Goal: Task Accomplishment & Management: Use online tool/utility

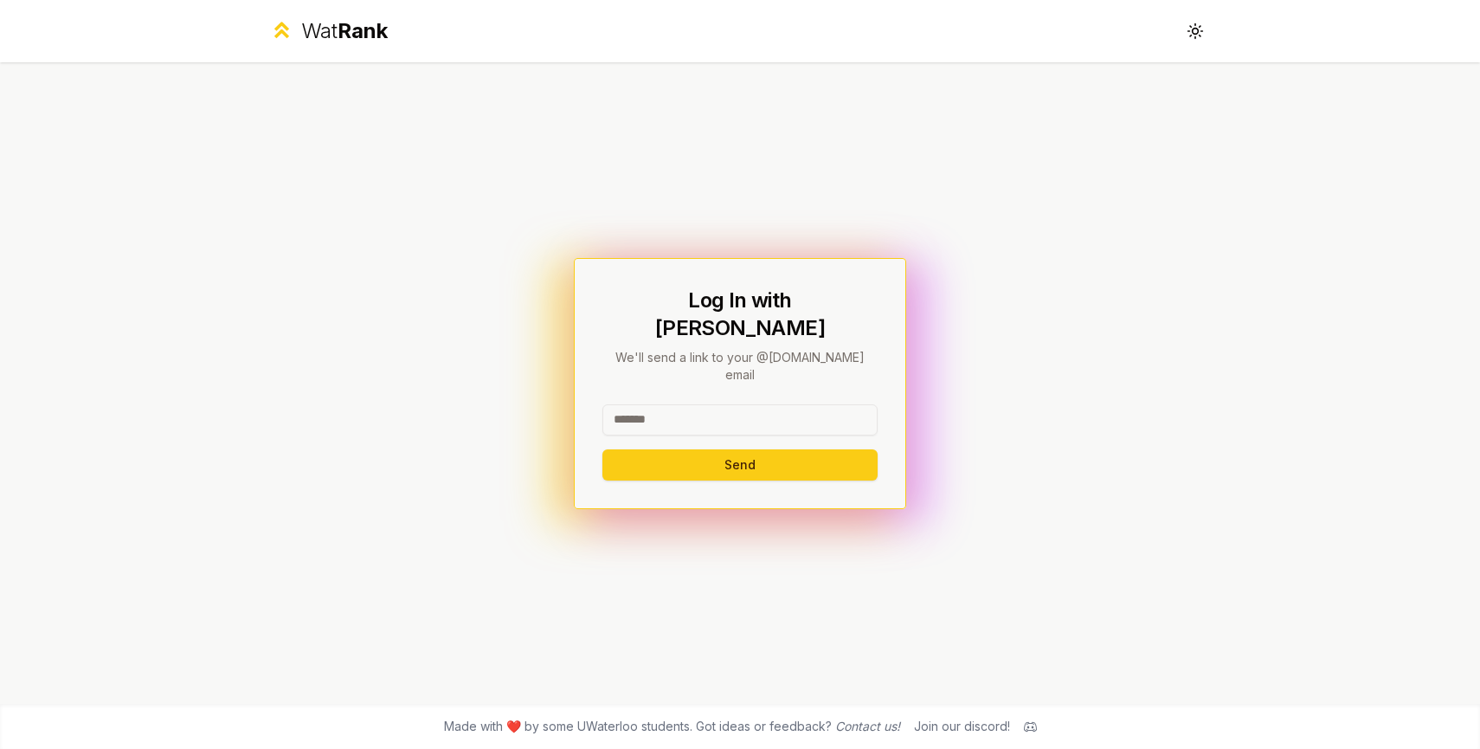
click at [692, 404] on input at bounding box center [739, 419] width 275 height 31
type input "******"
click at [641, 449] on button "Send" at bounding box center [739, 464] width 275 height 31
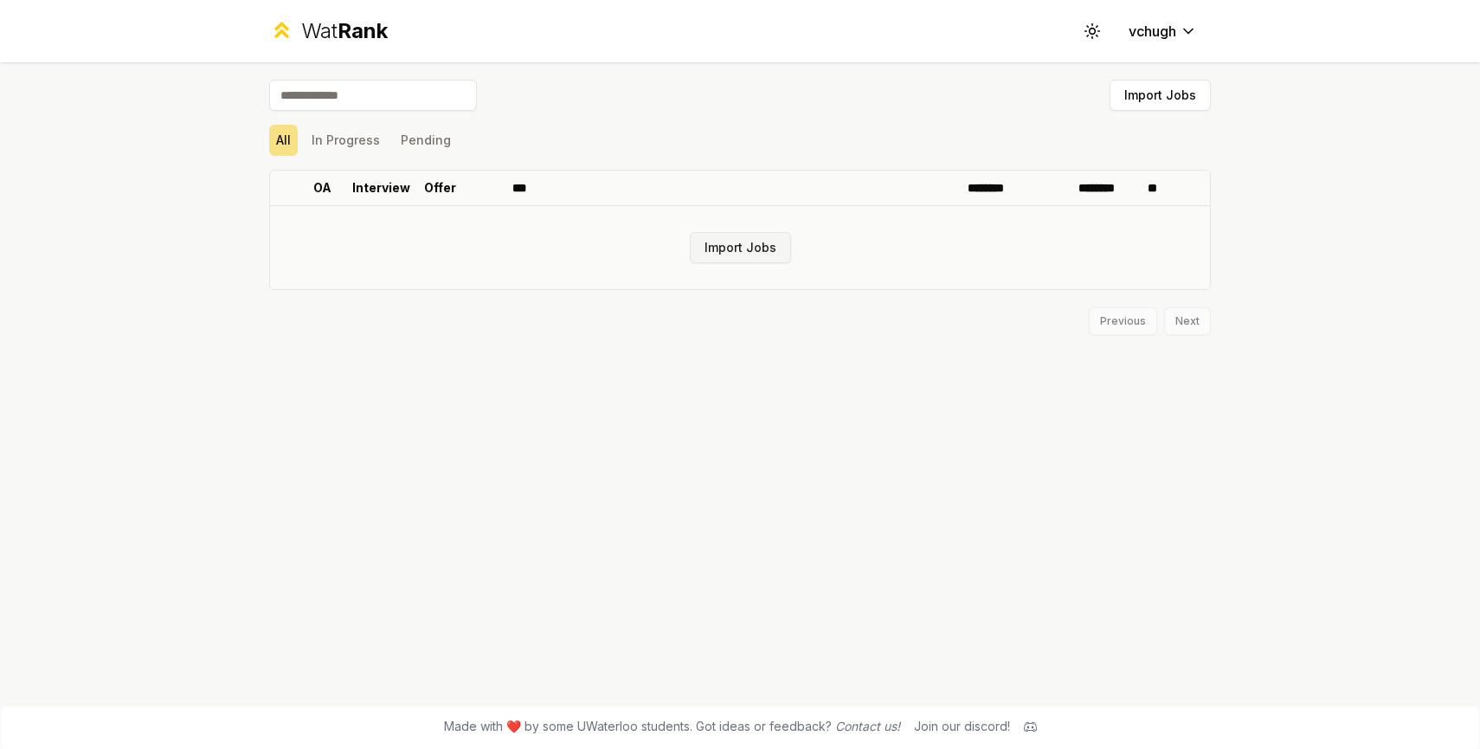
click at [757, 248] on button "Import Jobs" at bounding box center [740, 247] width 101 height 31
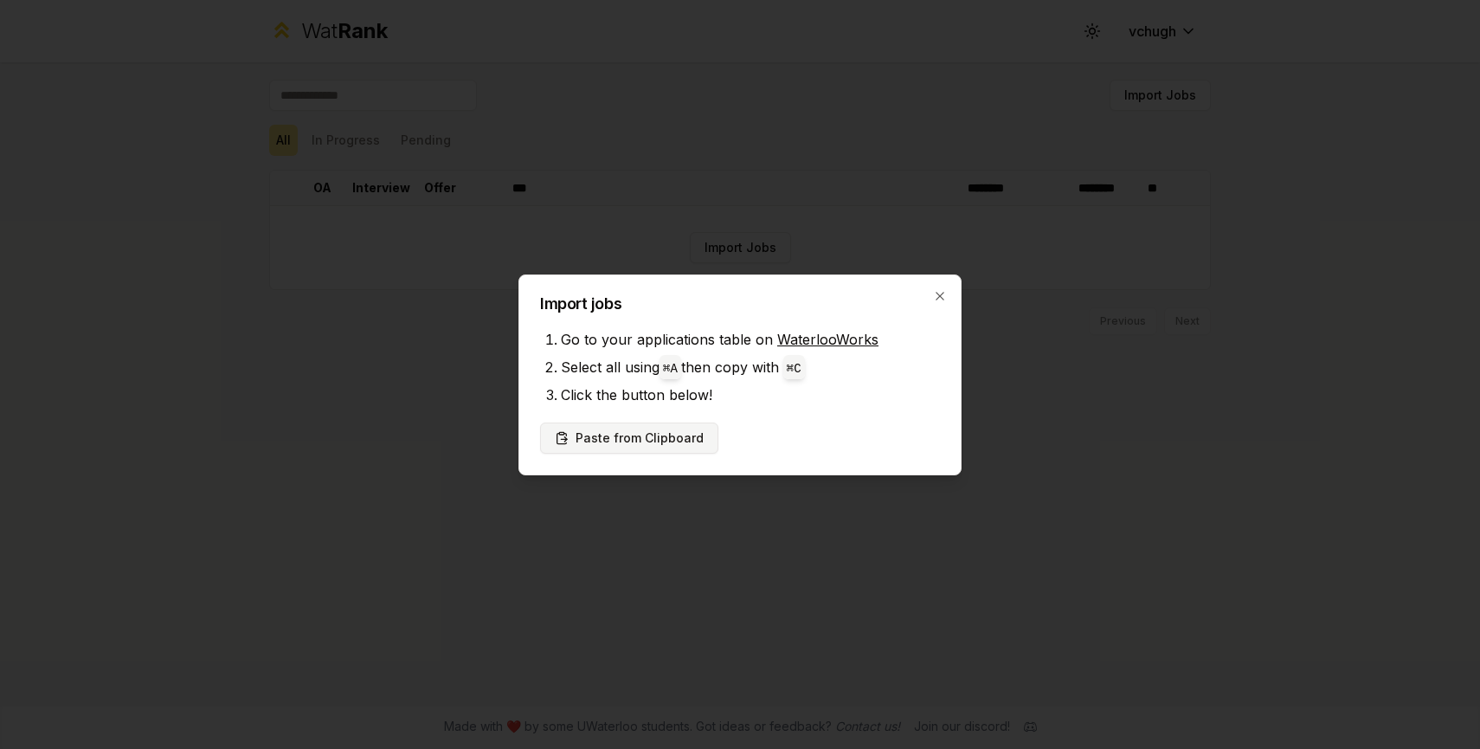
click at [648, 437] on button "Paste from Clipboard" at bounding box center [629, 437] width 178 height 31
click at [681, 437] on button "Paste from Clipboard" at bounding box center [629, 437] width 178 height 31
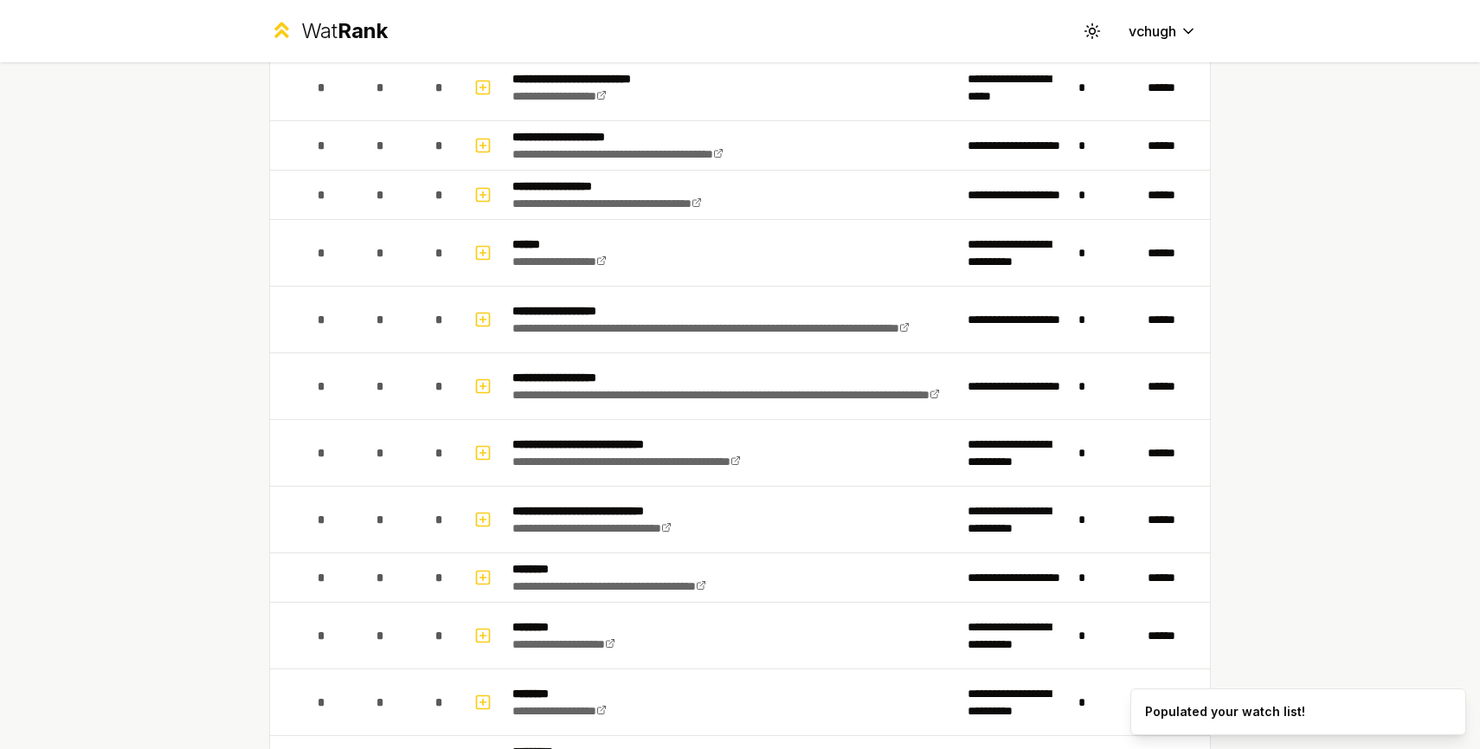
scroll to position [1242, 0]
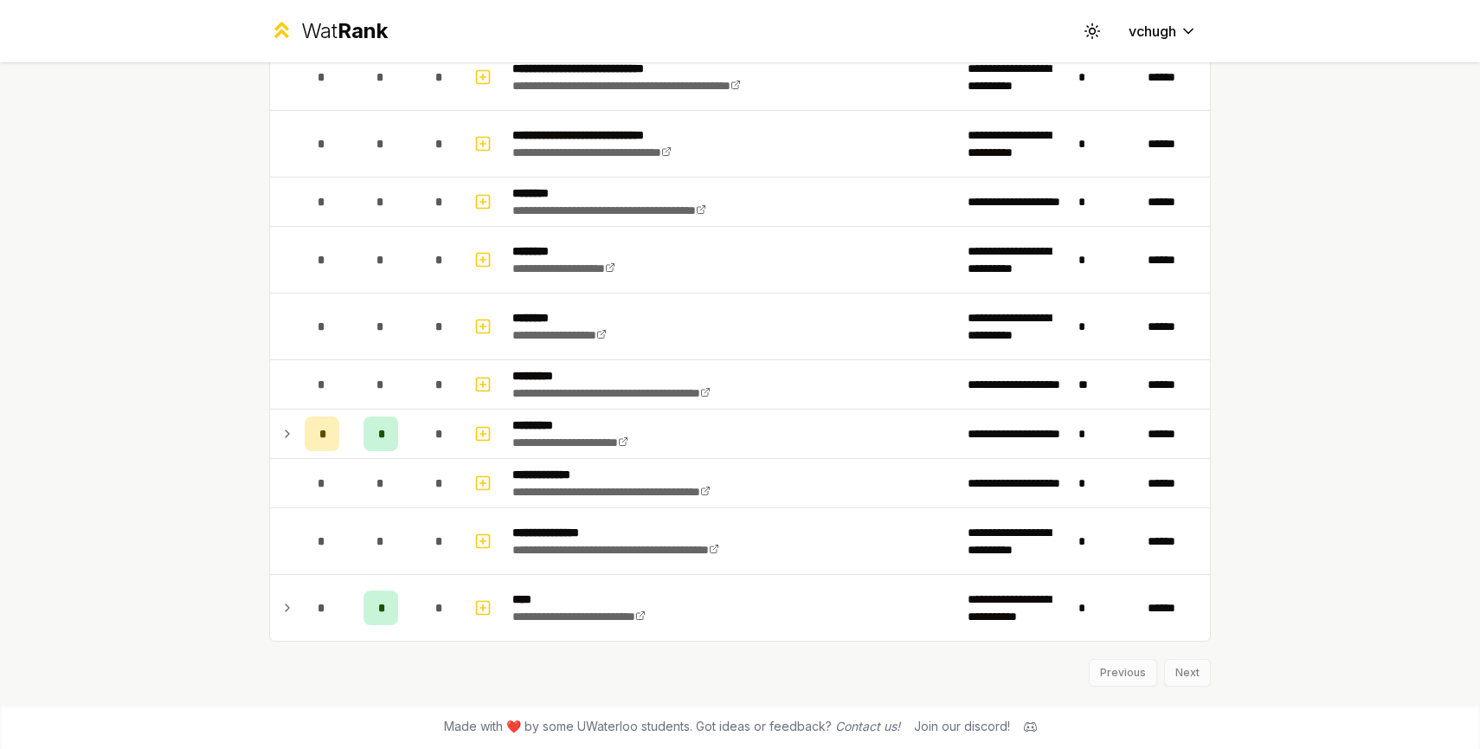
click at [1173, 666] on div "Previous Next" at bounding box center [740, 663] width 942 height 45
click at [1139, 667] on div "Previous Next" at bounding box center [740, 663] width 942 height 45
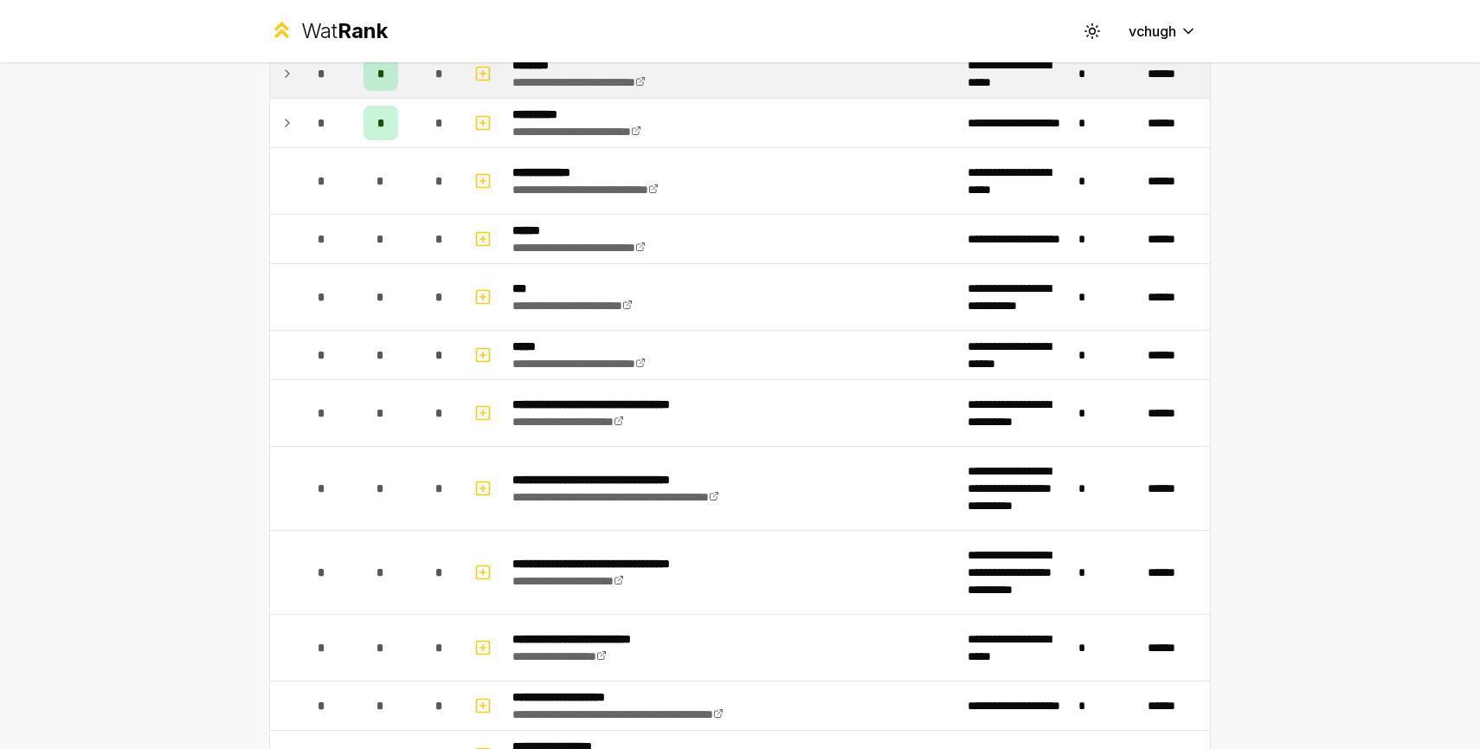
scroll to position [0, 0]
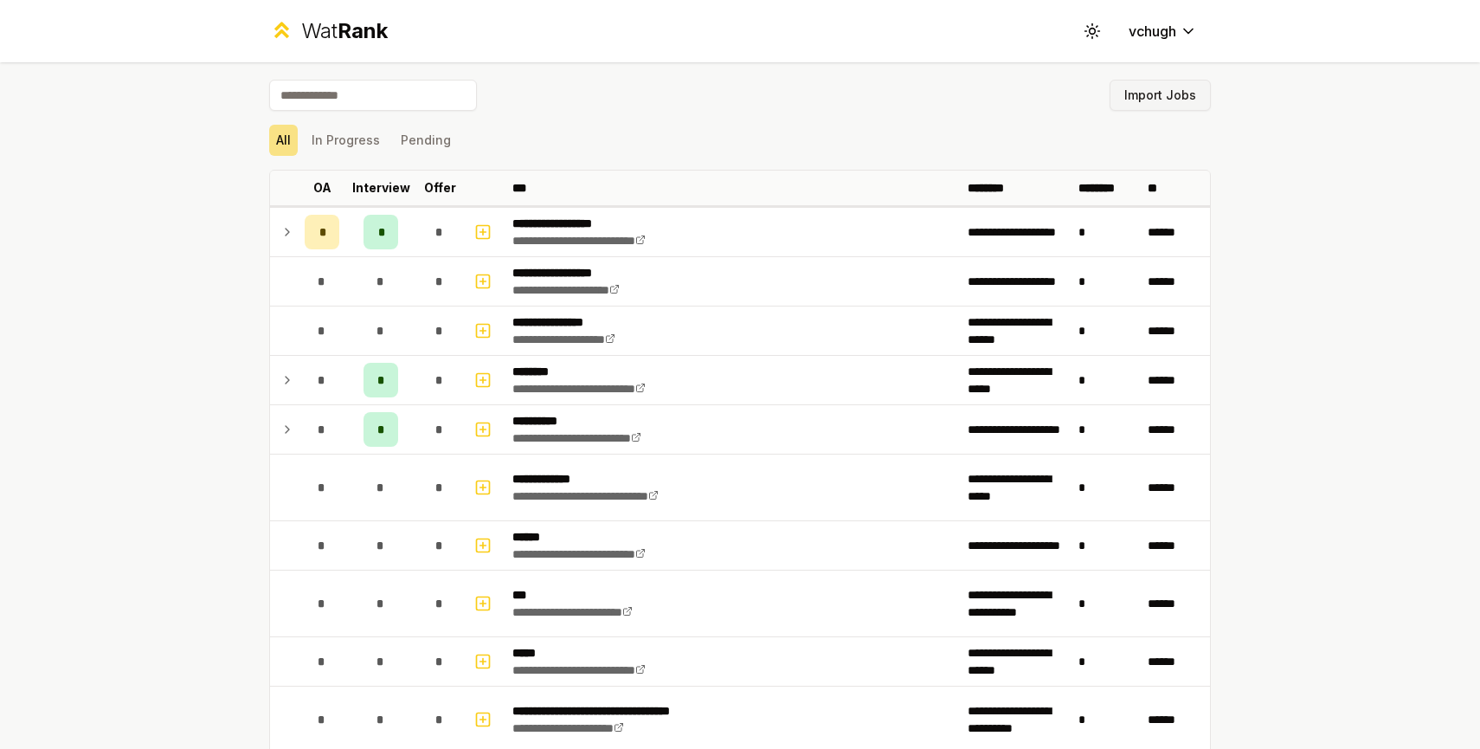
click at [1160, 89] on button "Import Jobs" at bounding box center [1159, 95] width 101 height 31
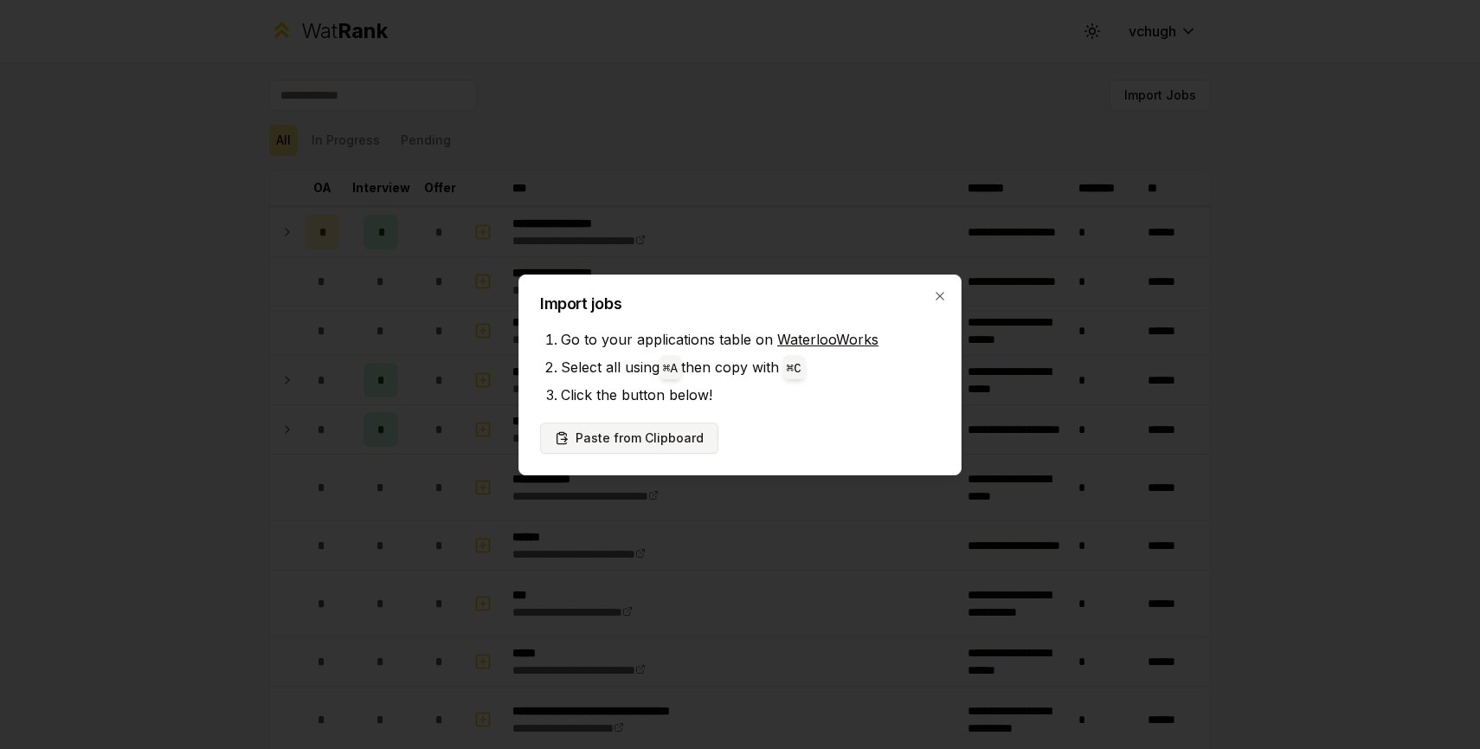
click at [658, 431] on button "Paste from Clipboard" at bounding box center [629, 437] width 178 height 31
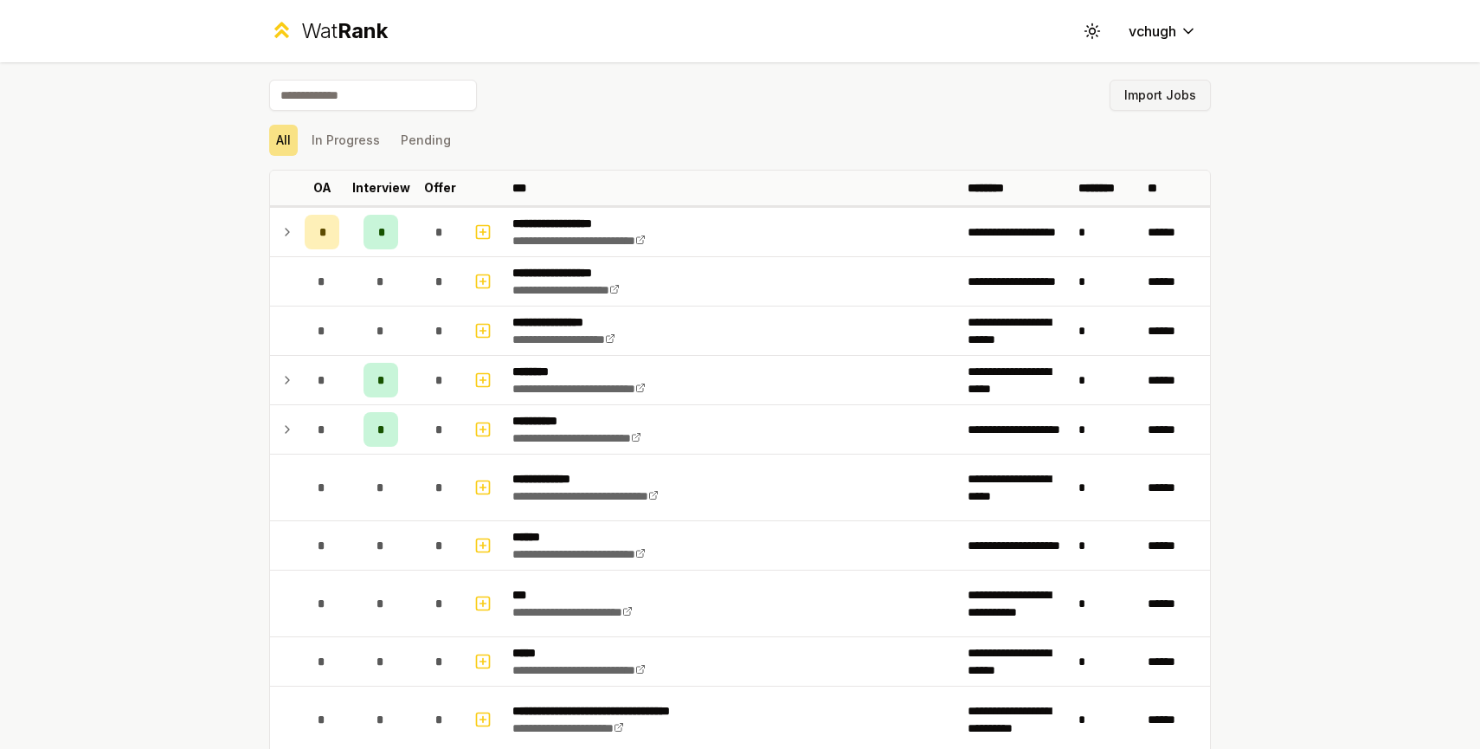
click at [1171, 82] on button "Import Jobs" at bounding box center [1159, 95] width 101 height 31
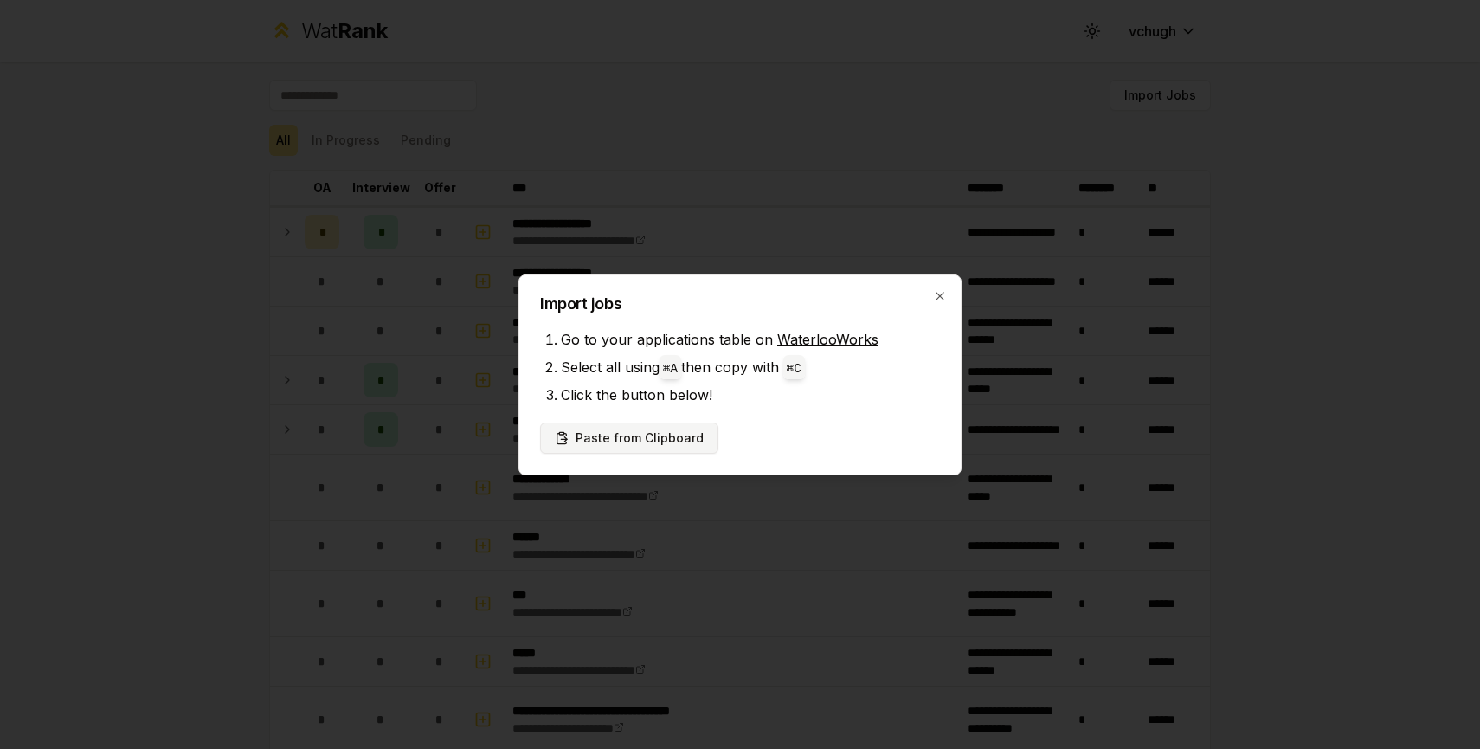
click at [672, 432] on button "Paste from Clipboard" at bounding box center [629, 437] width 178 height 31
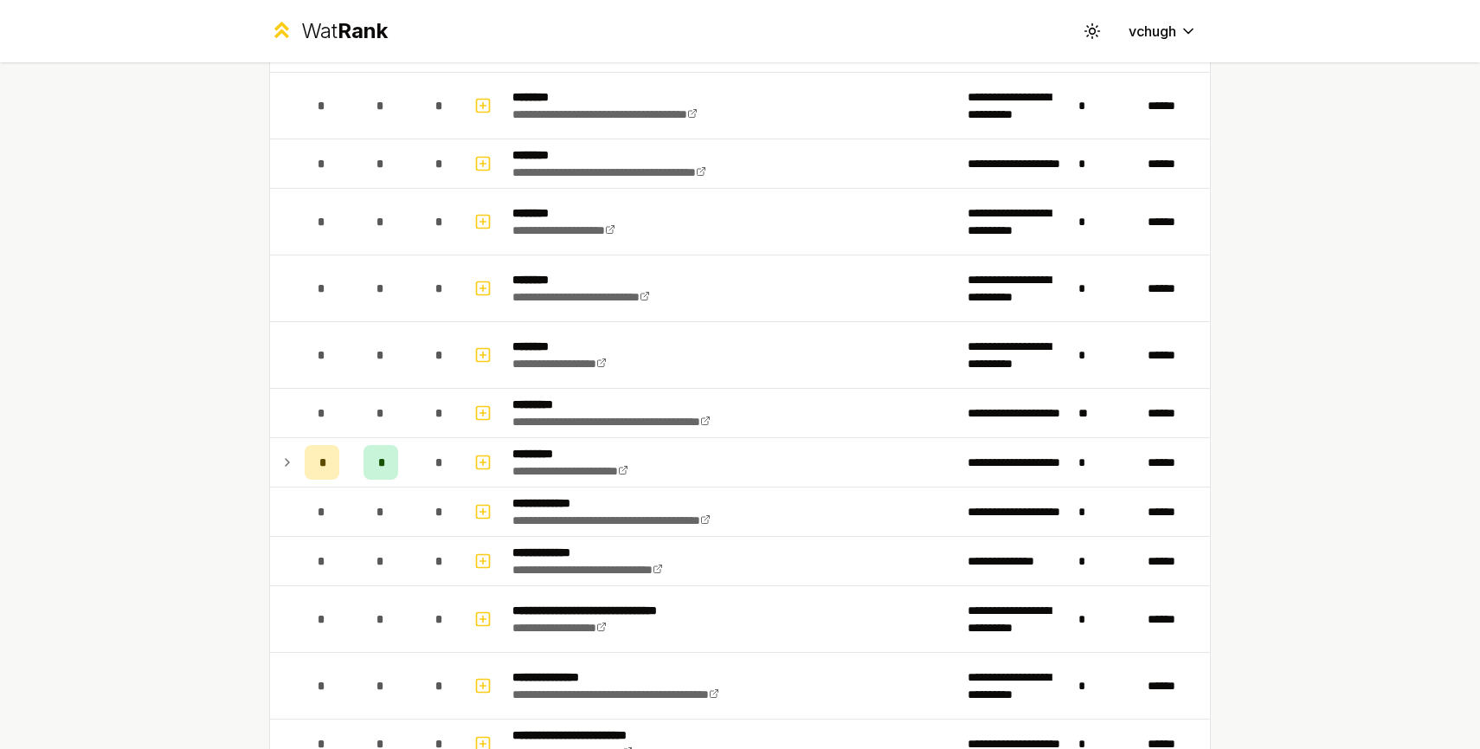
scroll to position [2232, 0]
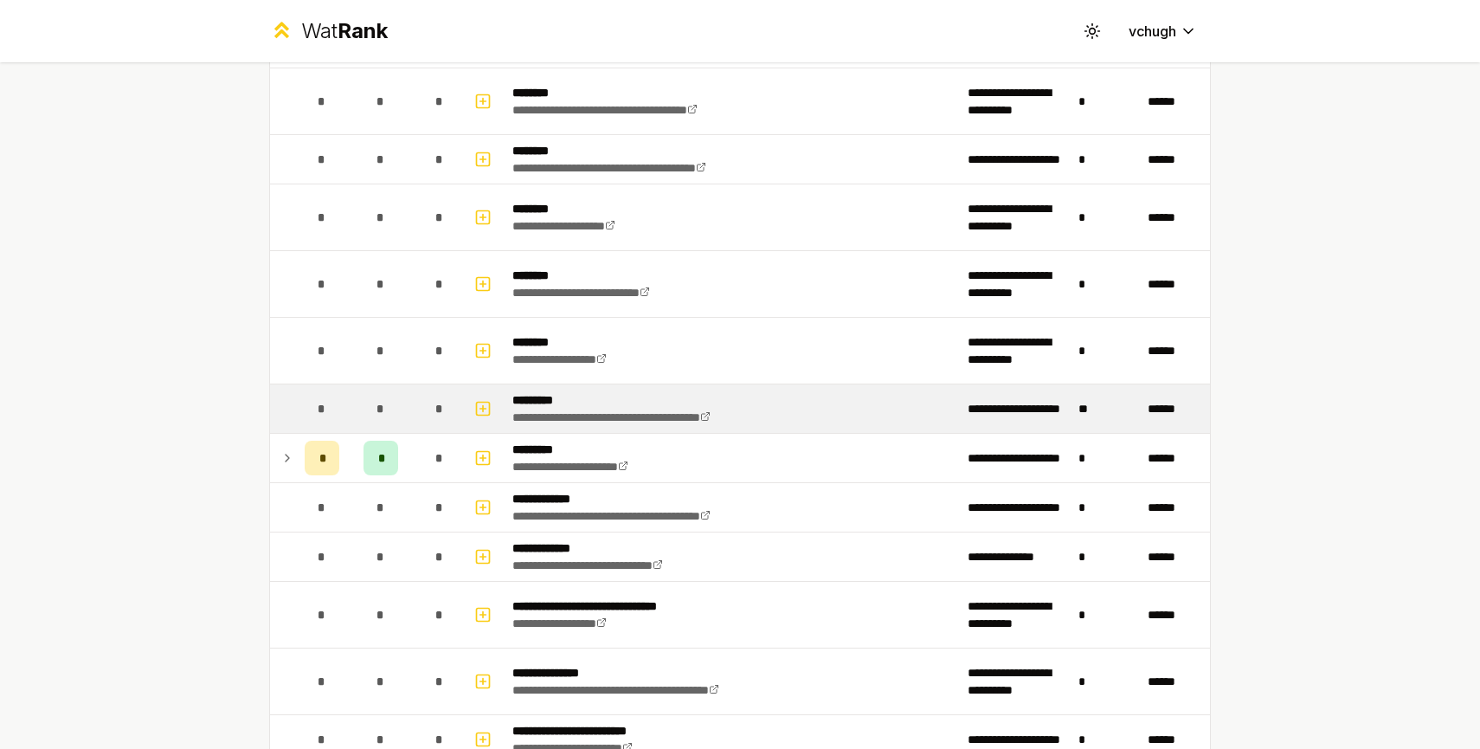
click at [413, 408] on td "*" at bounding box center [380, 408] width 69 height 48
click at [481, 409] on icon "button" at bounding box center [482, 408] width 17 height 21
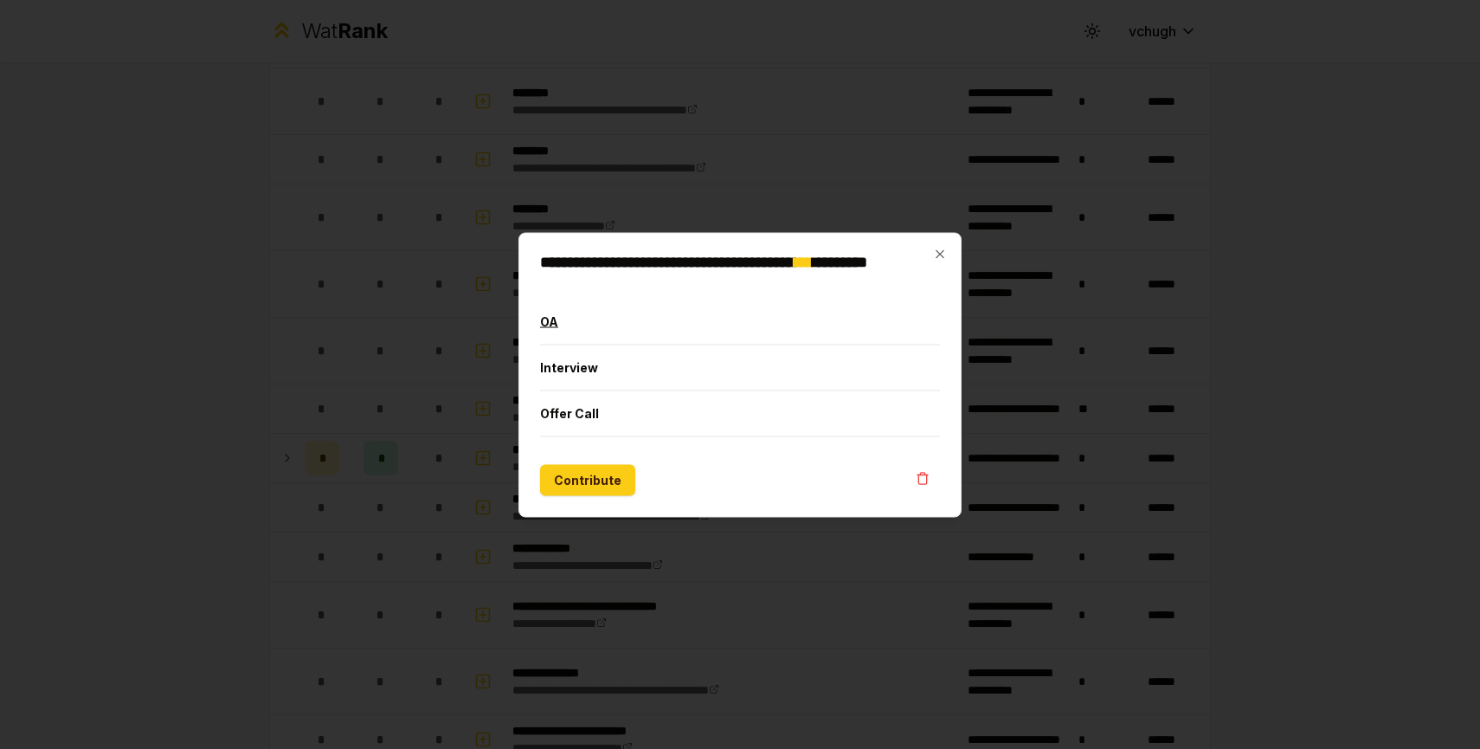
click at [549, 323] on button "OA" at bounding box center [740, 321] width 400 height 45
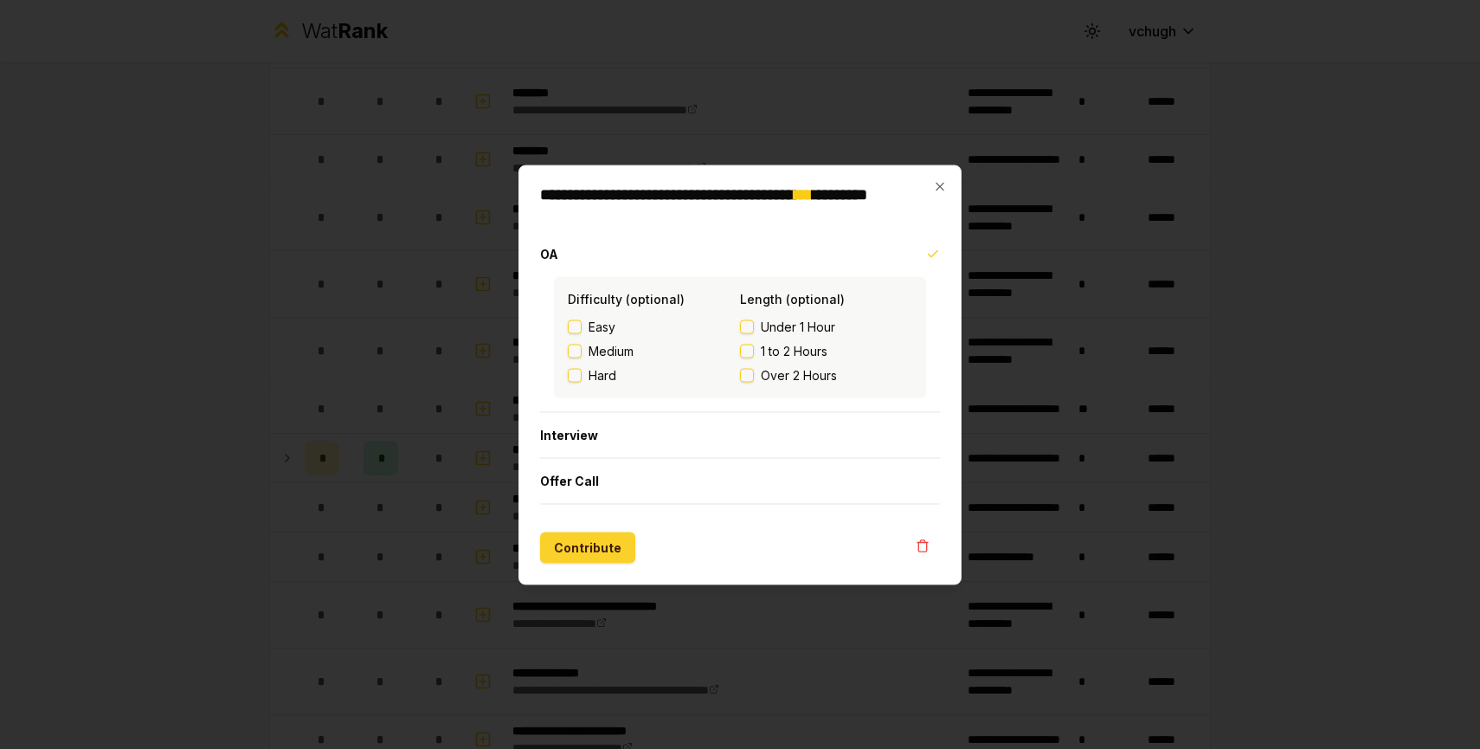
click at [614, 556] on button "Contribute" at bounding box center [587, 546] width 95 height 31
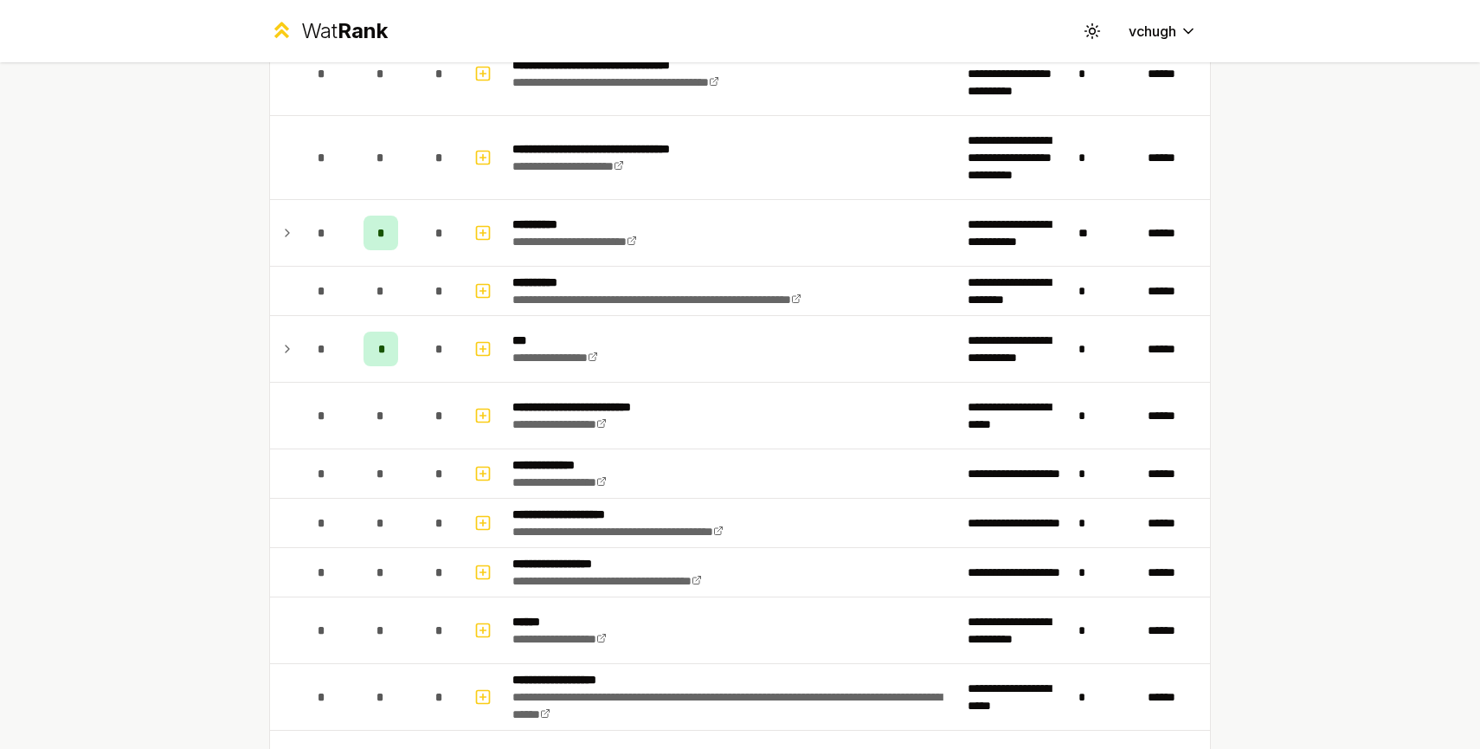
scroll to position [1141, 0]
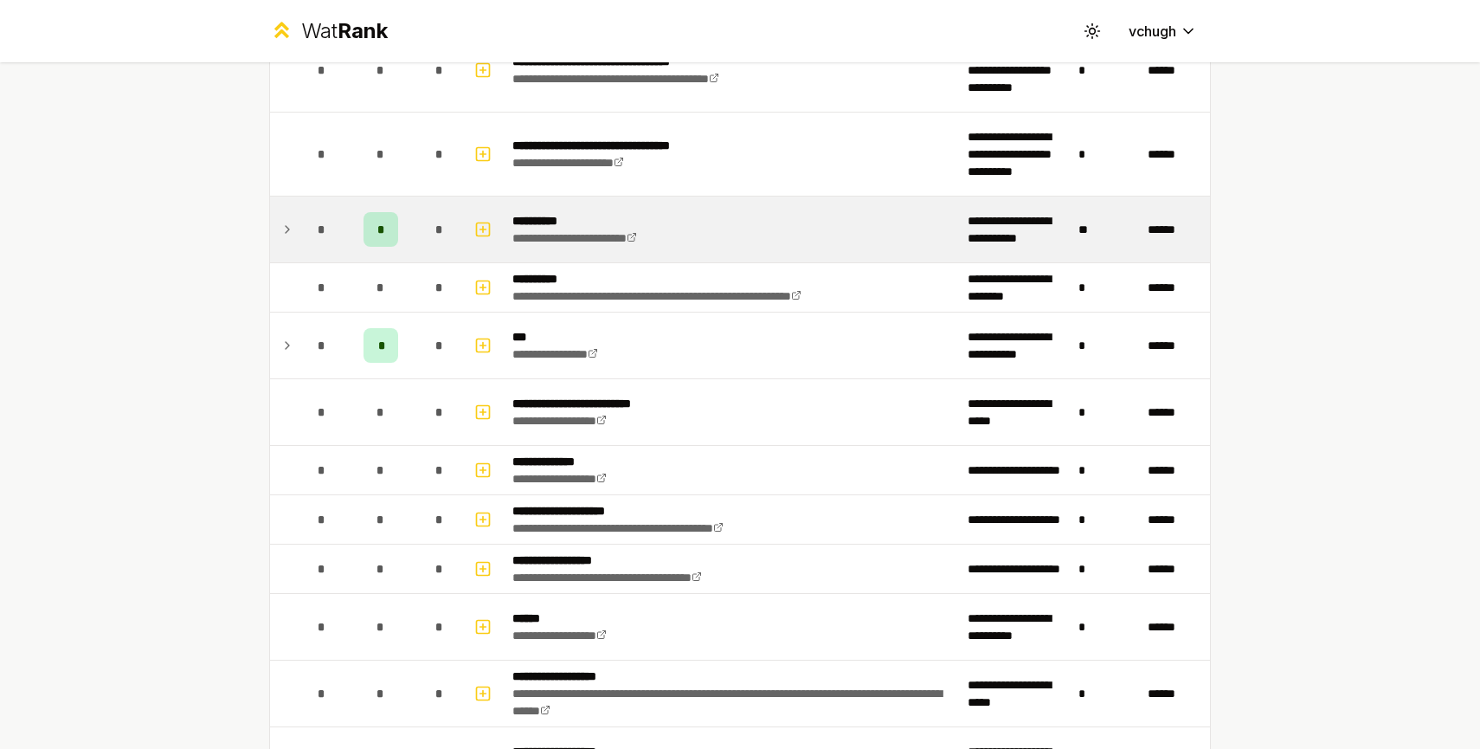
click at [717, 234] on td "**********" at bounding box center [732, 229] width 455 height 66
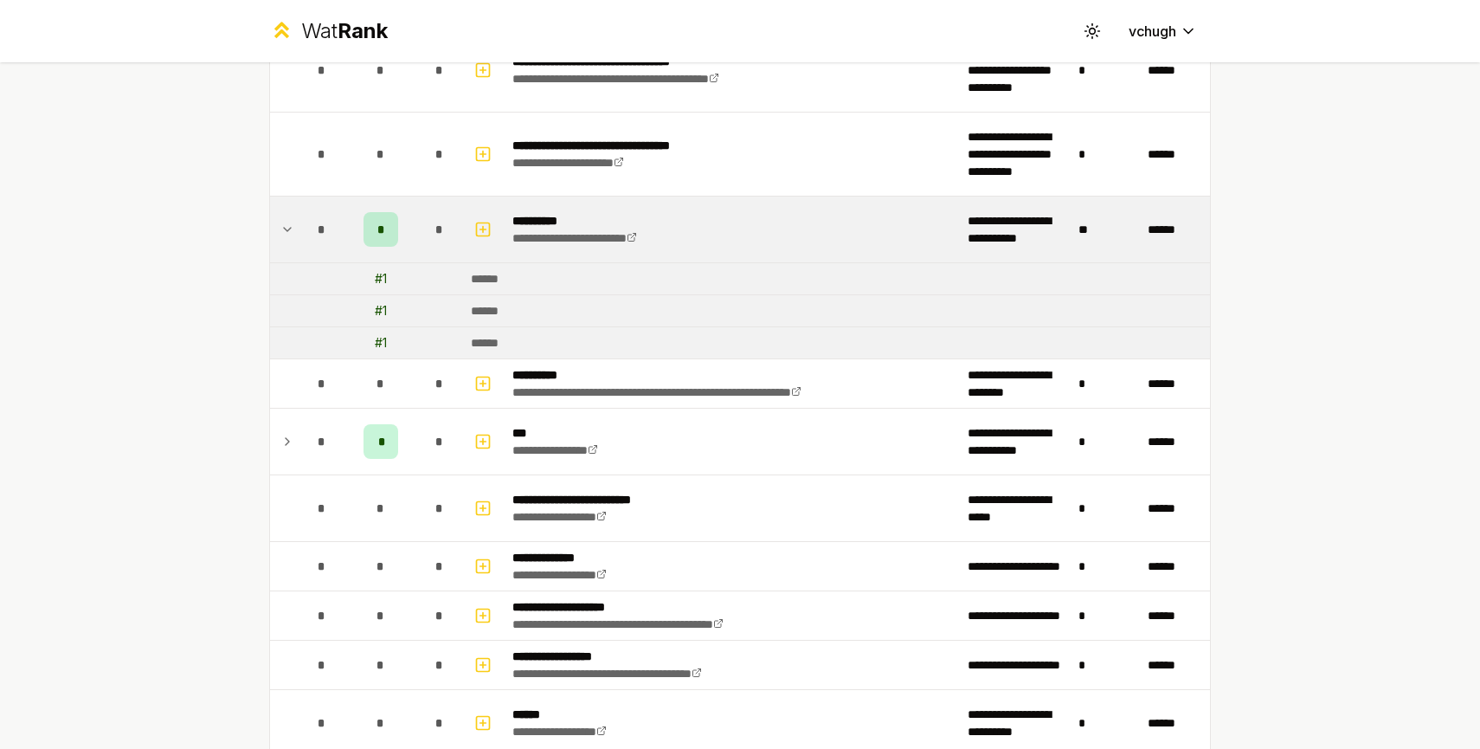
click at [379, 280] on div "# 1" at bounding box center [381, 278] width 12 height 17
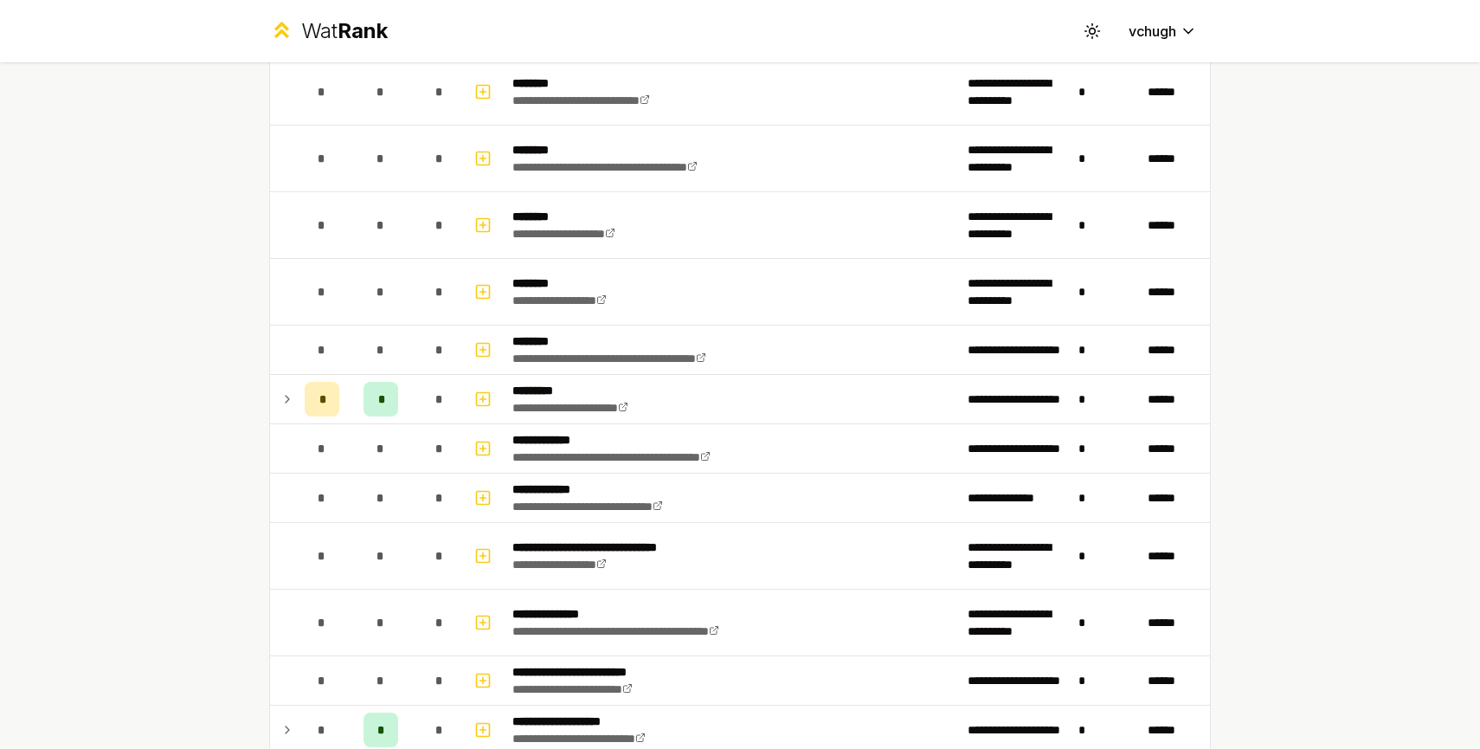
scroll to position [2568, 0]
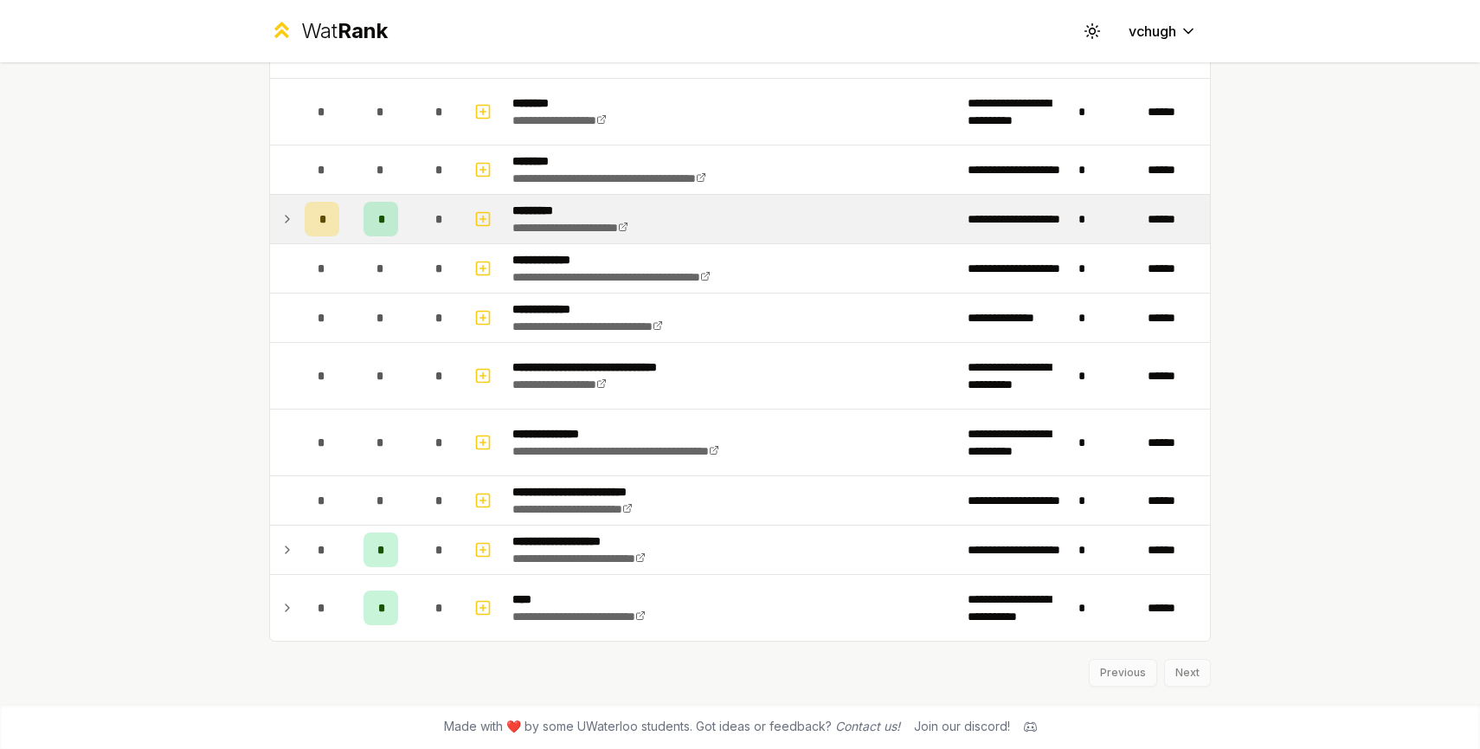
click at [407, 231] on td "*" at bounding box center [380, 219] width 69 height 48
